Goal: Task Accomplishment & Management: Use online tool/utility

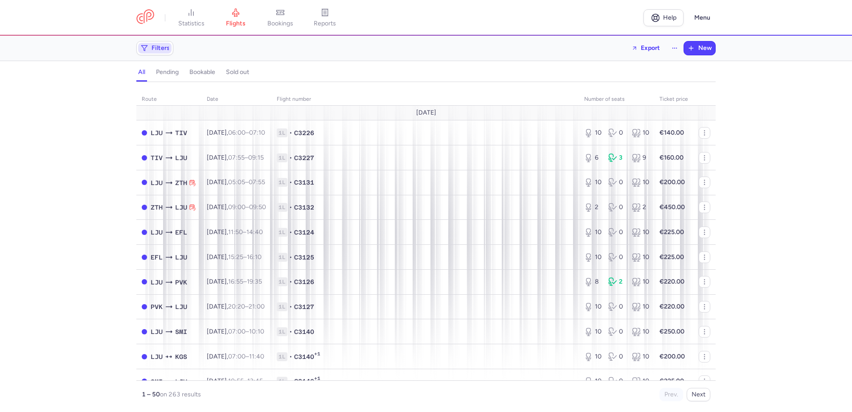
click at [151, 49] on span "Filters" at bounding box center [154, 48] width 33 height 11
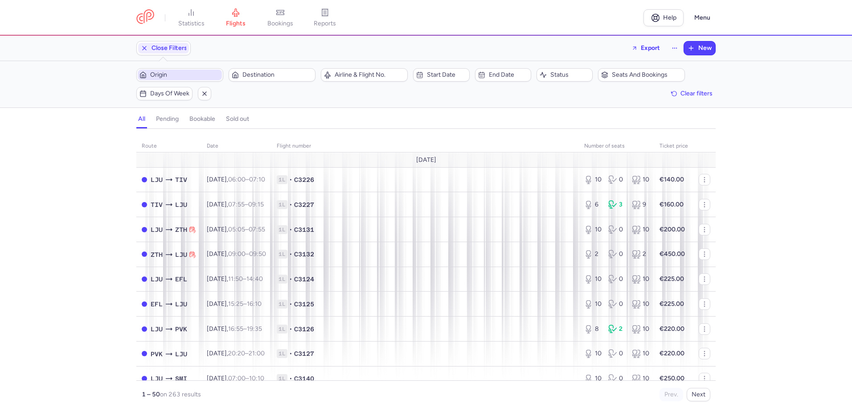
click at [202, 75] on span "Origin" at bounding box center [185, 74] width 70 height 7
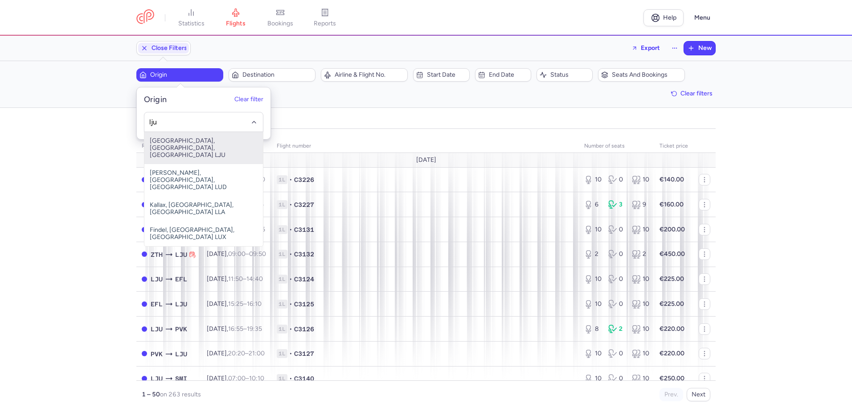
click at [212, 140] on span "[GEOGRAPHIC_DATA], [GEOGRAPHIC_DATA], [GEOGRAPHIC_DATA] LJU" at bounding box center [203, 148] width 118 height 32
type input "lju"
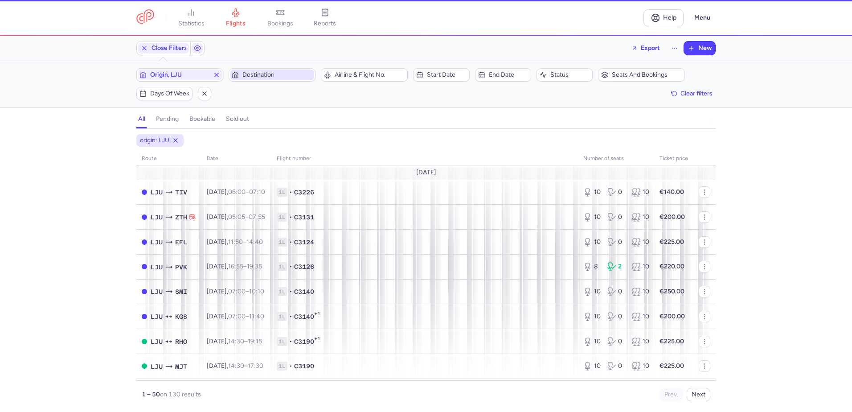
click at [252, 74] on span "Destination" at bounding box center [277, 74] width 70 height 7
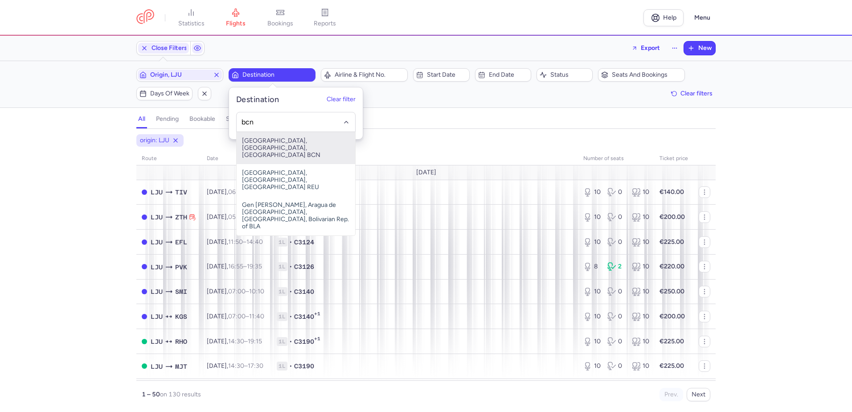
click at [273, 141] on span "[GEOGRAPHIC_DATA], [GEOGRAPHIC_DATA], [GEOGRAPHIC_DATA] BCN" at bounding box center [296, 148] width 118 height 32
type input "bcn"
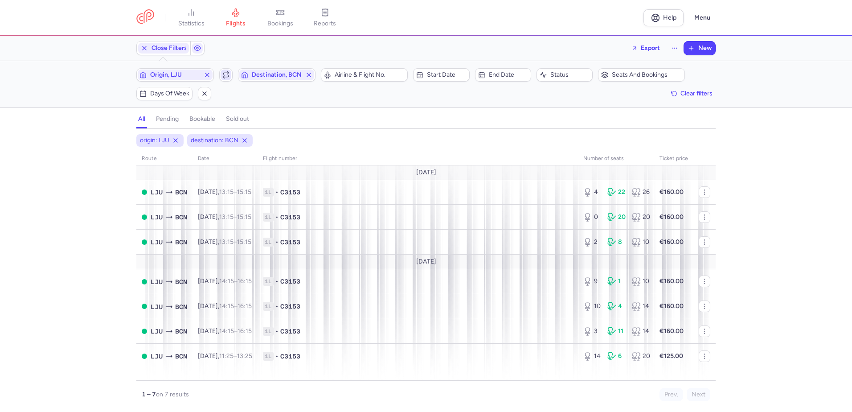
click at [223, 74] on icon "button" at bounding box center [225, 74] width 5 height 2
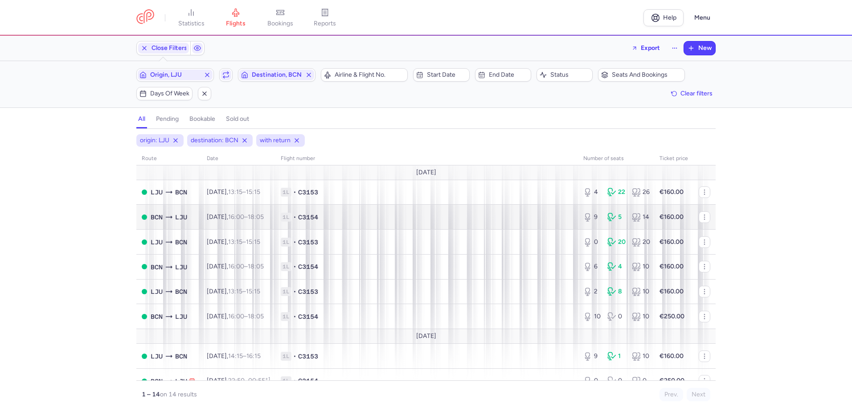
scroll to position [89, 0]
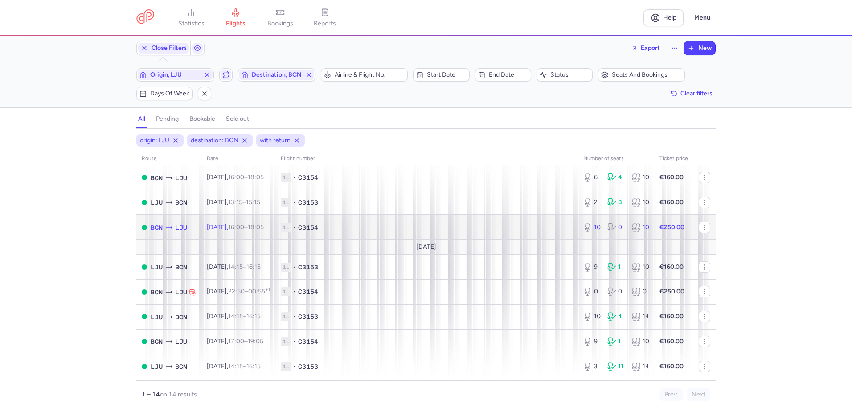
click at [262, 226] on span "16:00 – 18:05 +0" at bounding box center [246, 227] width 36 height 8
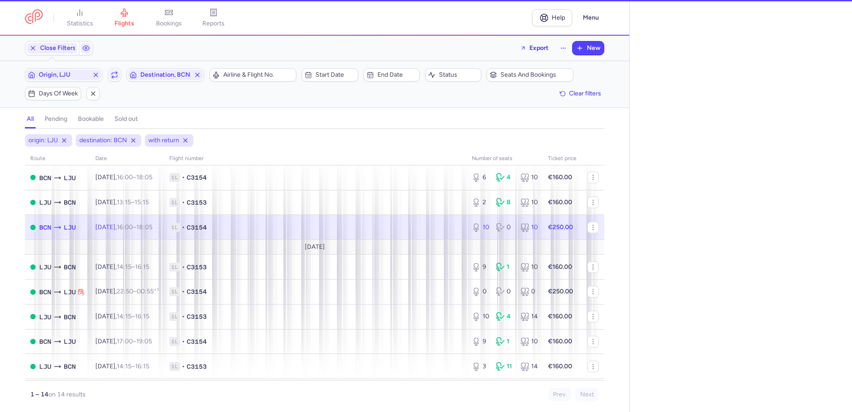
select select "days"
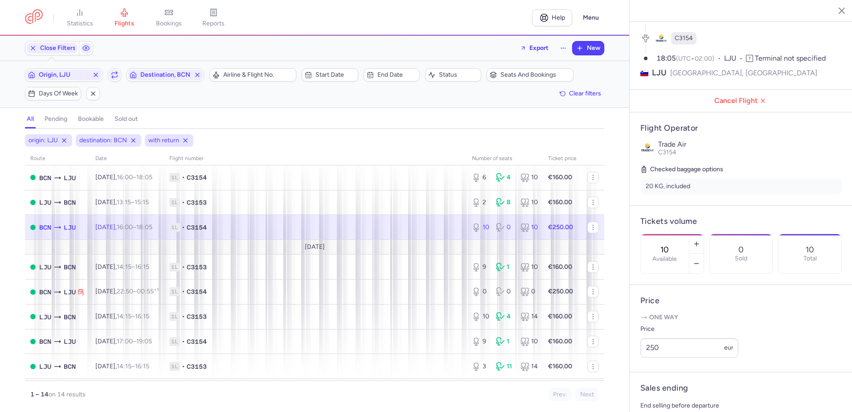
scroll to position [89, 0]
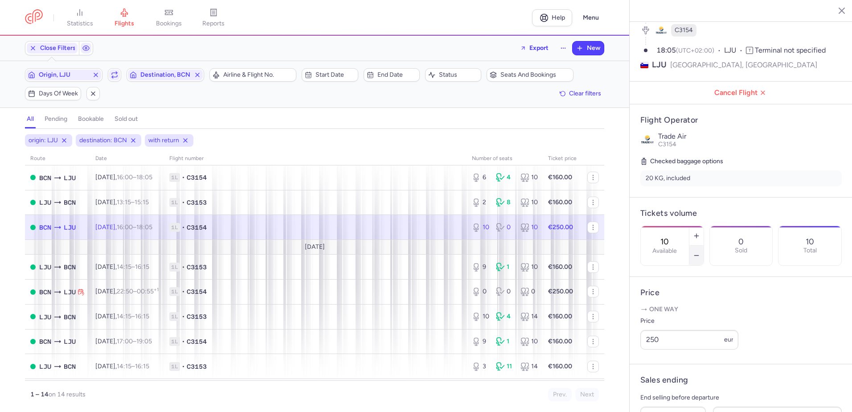
click at [703, 245] on button "button" at bounding box center [696, 255] width 14 height 20
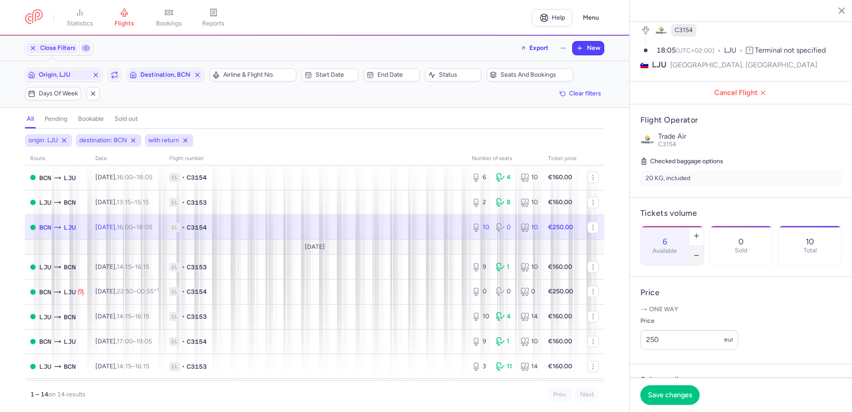
type input "5"
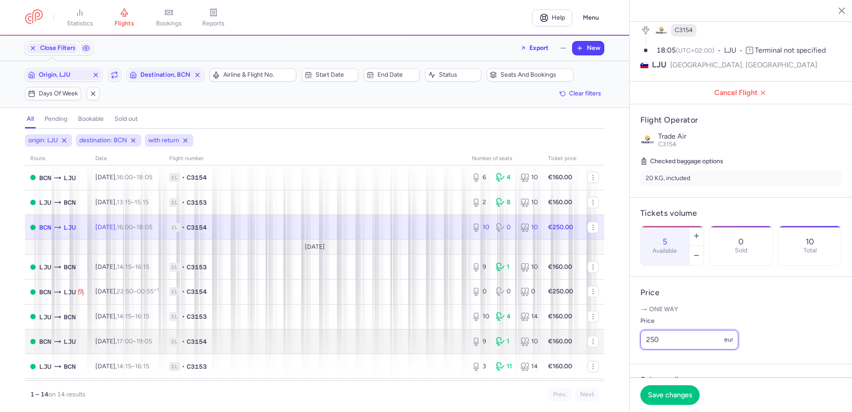
drag, startPoint x: 672, startPoint y: 351, endPoint x: 561, endPoint y: 349, distance: 110.5
click at [559, 349] on div "statistics flights bookings reports Help Menu Close Filters Export New Filters …" at bounding box center [426, 206] width 852 height 412
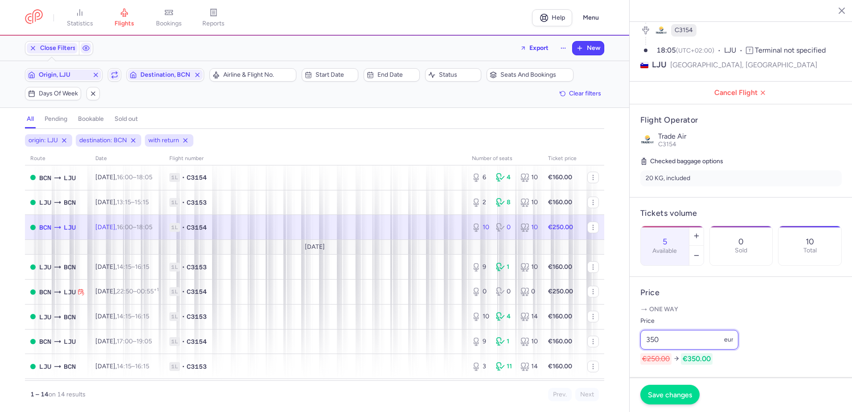
type input "350"
click at [672, 394] on span "Save changes" at bounding box center [670, 394] width 44 height 8
